Goal: Find specific page/section: Locate a particular part of the current website

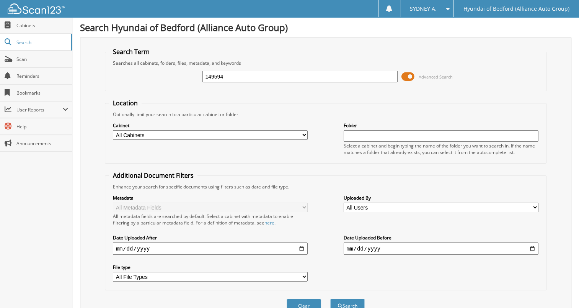
type input "149594"
click at [330, 299] on button "Search" at bounding box center [347, 306] width 34 height 14
click at [234, 77] on input "149594" at bounding box center [300, 76] width 195 height 11
paste input "72"
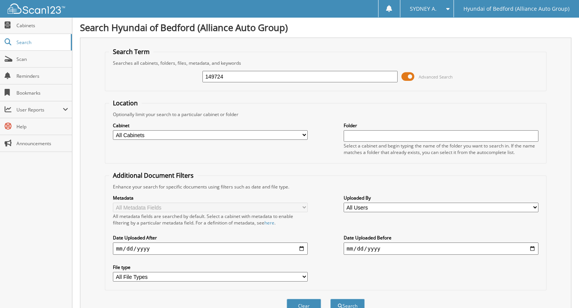
type input "149724"
click at [330, 299] on button "Search" at bounding box center [347, 306] width 34 height 14
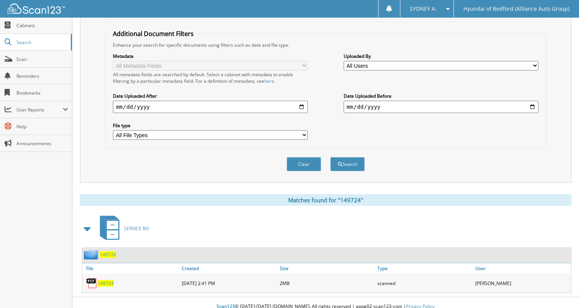
click at [99, 280] on span "149724" at bounding box center [106, 283] width 16 height 7
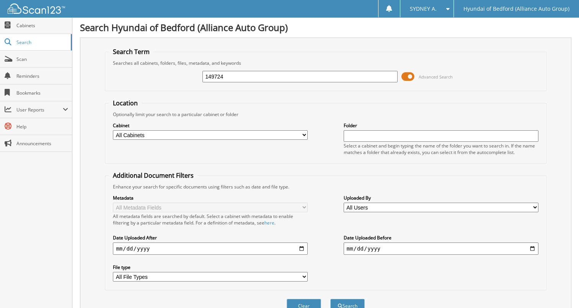
click at [257, 76] on input "149724" at bounding box center [300, 76] width 195 height 11
paste input "463"
click at [330, 299] on button "Search" at bounding box center [347, 306] width 34 height 14
type input "149463."
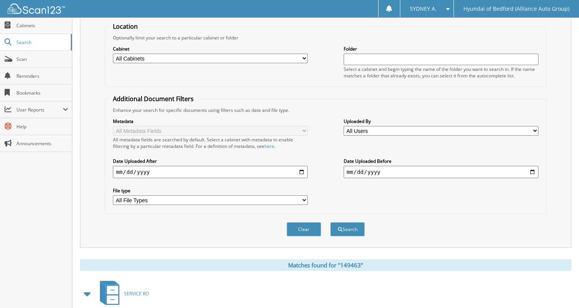
scroll to position [190, 0]
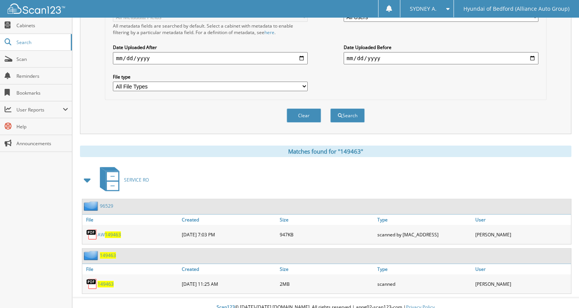
click at [114, 231] on span "149463" at bounding box center [113, 234] width 16 height 7
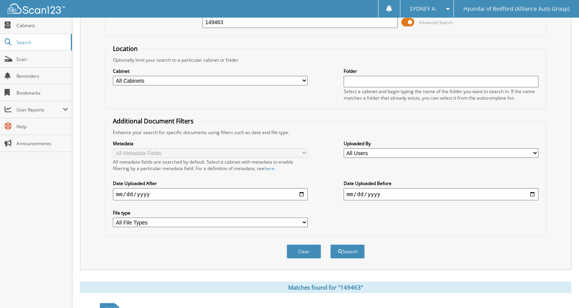
scroll to position [0, 0]
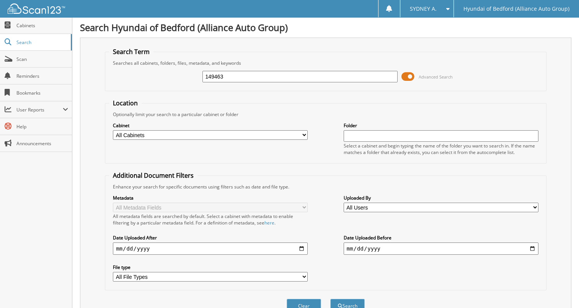
click at [245, 72] on input "149463" at bounding box center [300, 76] width 195 height 11
paste input "789"
type input "149789"
click at [330, 299] on button "Search" at bounding box center [347, 306] width 34 height 14
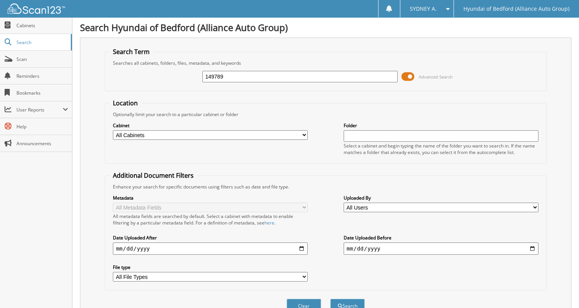
click at [264, 76] on input "149789" at bounding box center [300, 76] width 195 height 11
paste input "KMUHCESC5RU20140"
type input "[US_VEHICLE_IDENTIFICATION_NUMBER]"
click at [330, 299] on button "Search" at bounding box center [347, 306] width 34 height 14
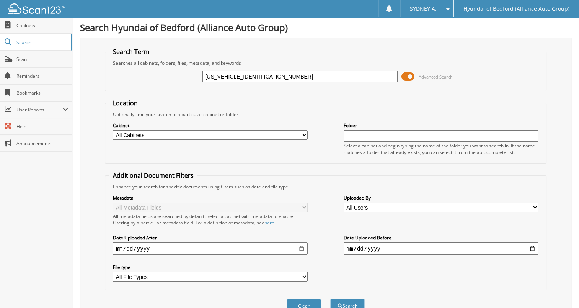
click at [276, 74] on input "[US_VEHICLE_IDENTIFICATION_NUMBER]" at bounding box center [300, 76] width 195 height 11
type input "149397"
click at [330, 299] on button "Search" at bounding box center [347, 306] width 34 height 14
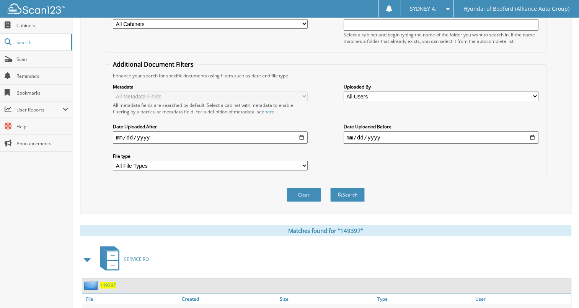
scroll to position [142, 0]
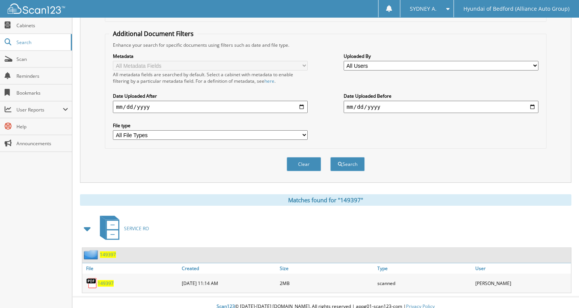
click at [101, 280] on span "149397" at bounding box center [106, 283] width 16 height 7
click at [105, 280] on span "149397" at bounding box center [106, 283] width 16 height 7
